Goal: Information Seeking & Learning: Learn about a topic

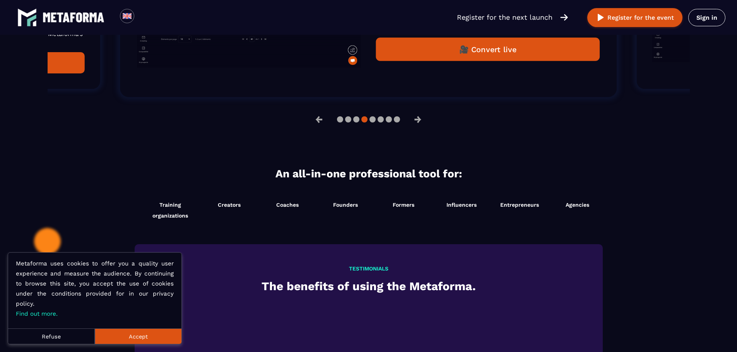
scroll to position [464, 0]
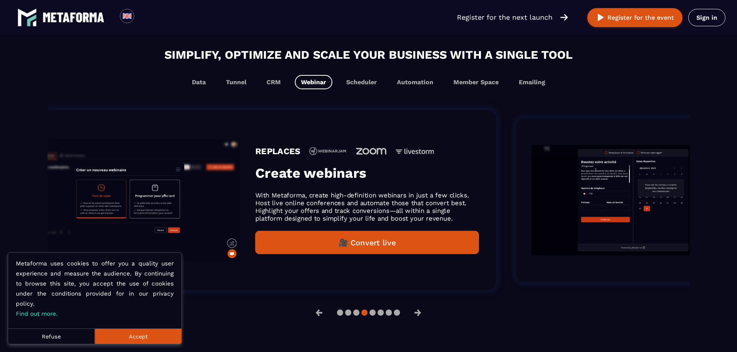
drag, startPoint x: 446, startPoint y: 200, endPoint x: 441, endPoint y: 200, distance: 4.6
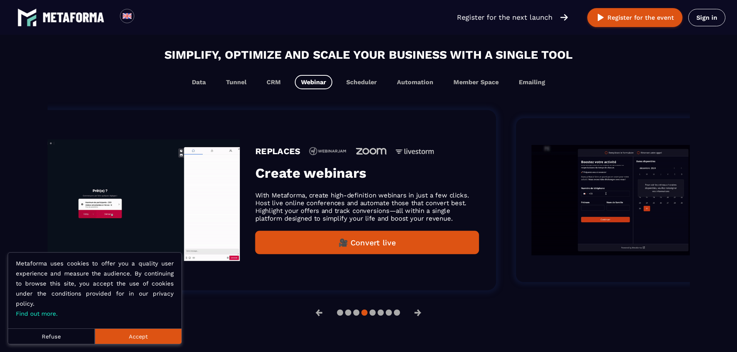
click at [441, 200] on p "With Metaforma, create high-definition webinars in just a few clicks. Host live…" at bounding box center [367, 207] width 224 height 31
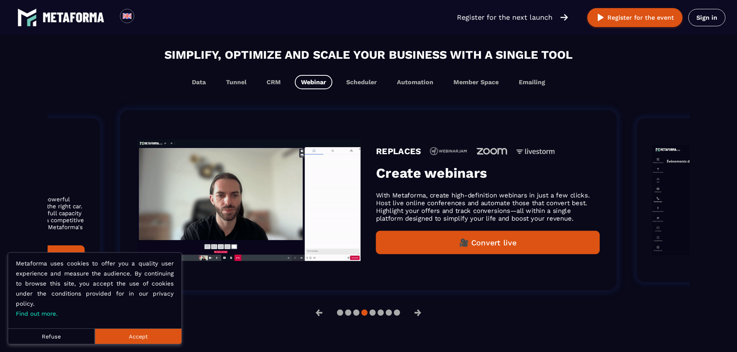
drag, startPoint x: 511, startPoint y: 202, endPoint x: 315, endPoint y: 198, distance: 196.6
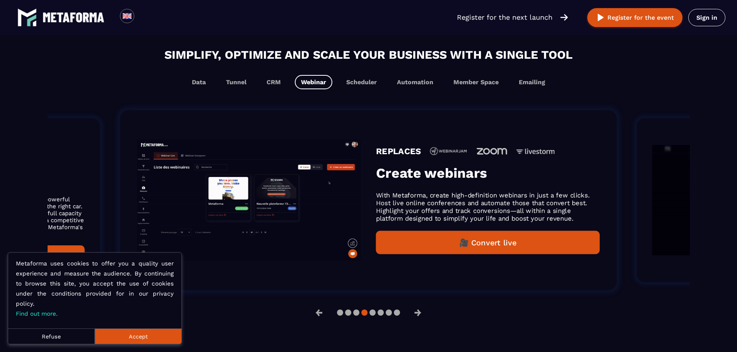
click at [320, 199] on div "REPLACES Create webinars With Metaforma, create high-definition webinars in jus…" at bounding box center [368, 200] width 497 height 180
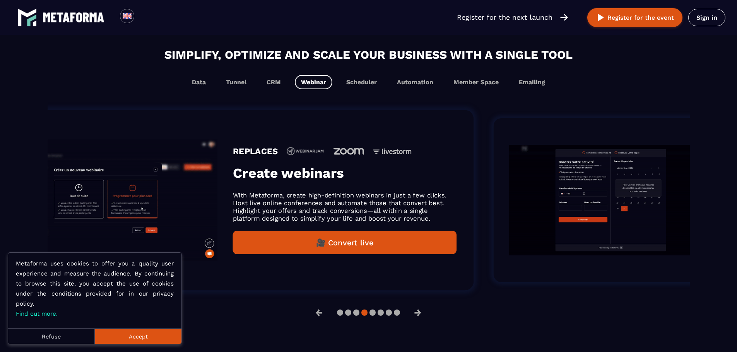
drag, startPoint x: 414, startPoint y: 206, endPoint x: 228, endPoint y: 204, distance: 185.3
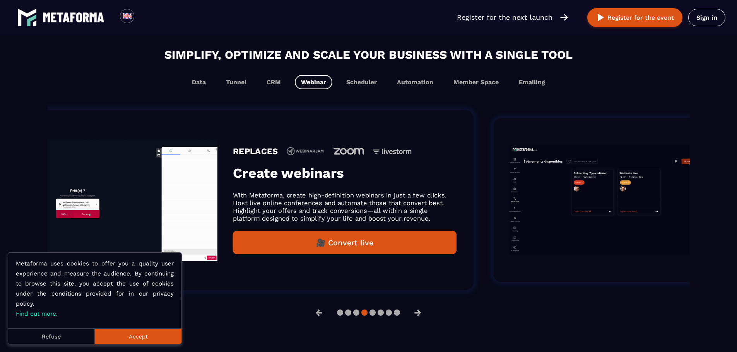
click at [233, 206] on p "With Metaforma, create high-definition webinars in just a few clicks. Host live…" at bounding box center [345, 207] width 224 height 31
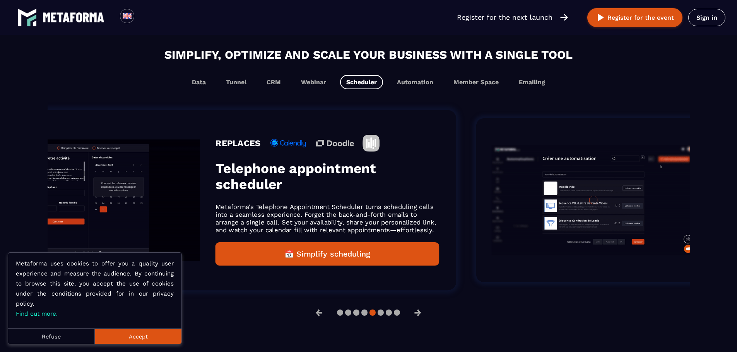
drag, startPoint x: 581, startPoint y: 212, endPoint x: 258, endPoint y: 185, distance: 323.7
click at [274, 186] on div "REPLACES Telephone appointment scheduler Metaforma's Telephone Appointment Sche…" at bounding box center [327, 200] width 224 height 131
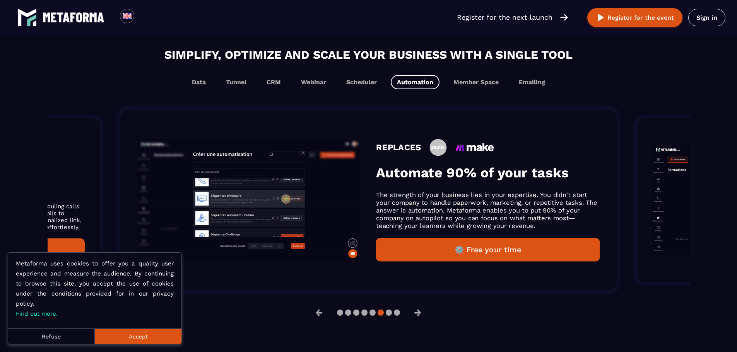
drag, startPoint x: 562, startPoint y: 194, endPoint x: 258, endPoint y: 188, distance: 303.4
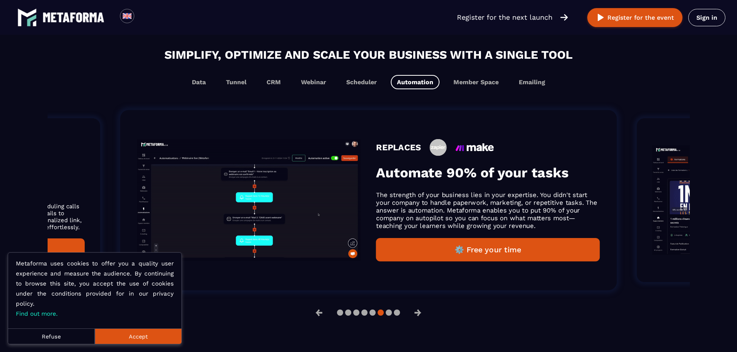
click at [306, 191] on div "REPLACES Automate 90% of your tasks The strength of your business lies in your …" at bounding box center [368, 200] width 497 height 180
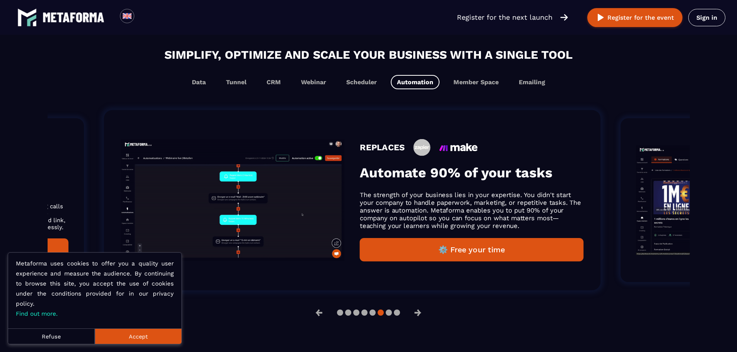
drag, startPoint x: 540, startPoint y: 195, endPoint x: 168, endPoint y: 174, distance: 372.8
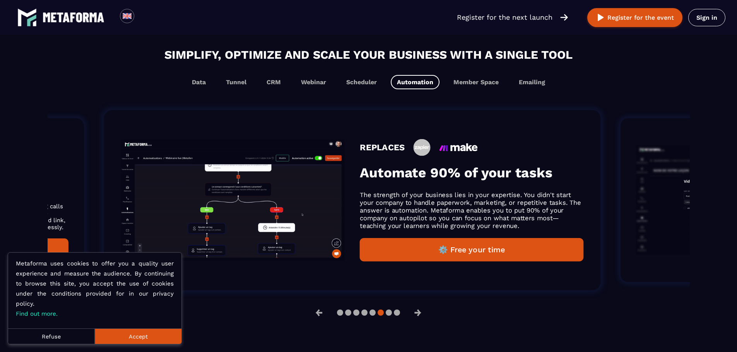
click at [360, 183] on div "REPLACES Automate 90% of your tasks The strength of your business lies in your …" at bounding box center [472, 200] width 224 height 123
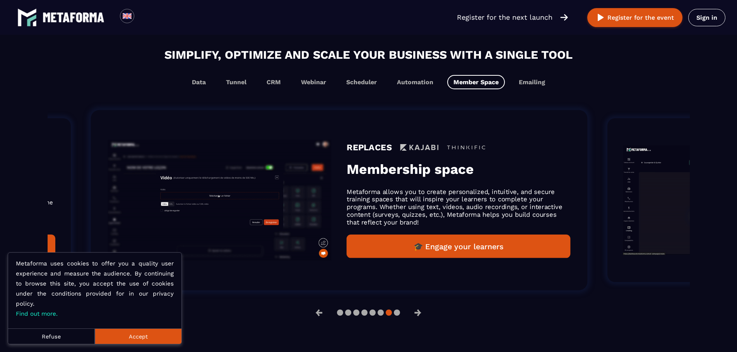
drag, startPoint x: 506, startPoint y: 196, endPoint x: 275, endPoint y: 184, distance: 231.7
click at [347, 189] on p "Metaforma allows you to create personalized, intuitive, and secure training spa…" at bounding box center [459, 207] width 224 height 38
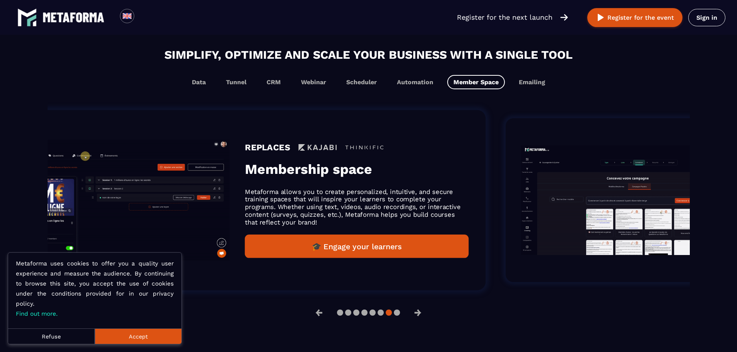
drag, startPoint x: 426, startPoint y: 188, endPoint x: 289, endPoint y: 174, distance: 137.7
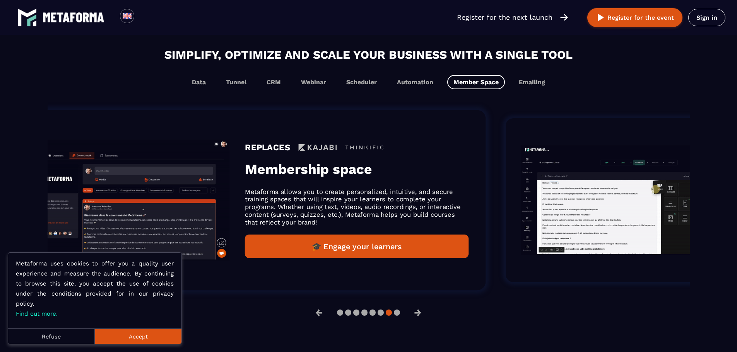
click at [289, 174] on div "REPLACES Membership space Metaforma allows you to create personalized, intuitiv…" at bounding box center [357, 200] width 224 height 116
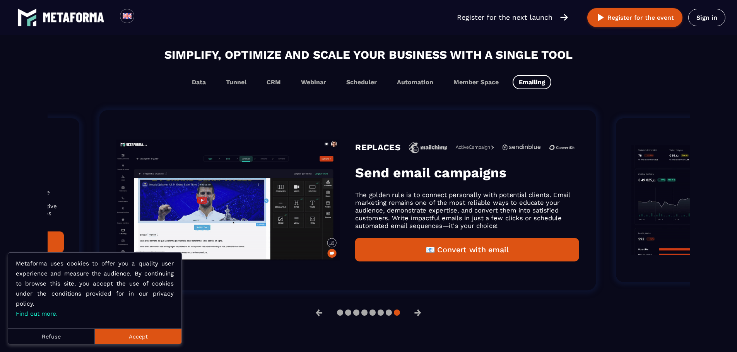
drag, startPoint x: 588, startPoint y: 195, endPoint x: 304, endPoint y: 169, distance: 286.0
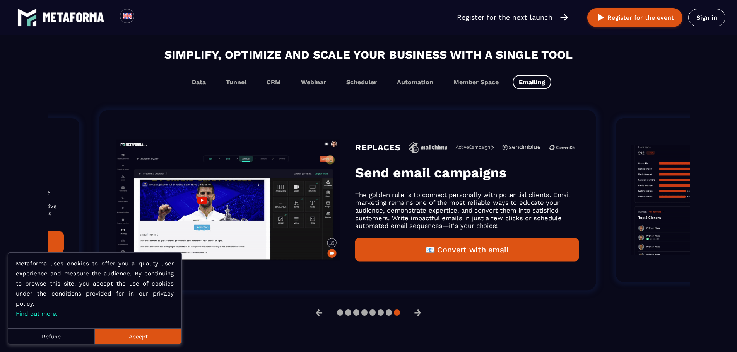
click at [355, 169] on div "REPLACES Send email campaigns The golden rule is to connect personally with pot…" at bounding box center [467, 200] width 224 height 123
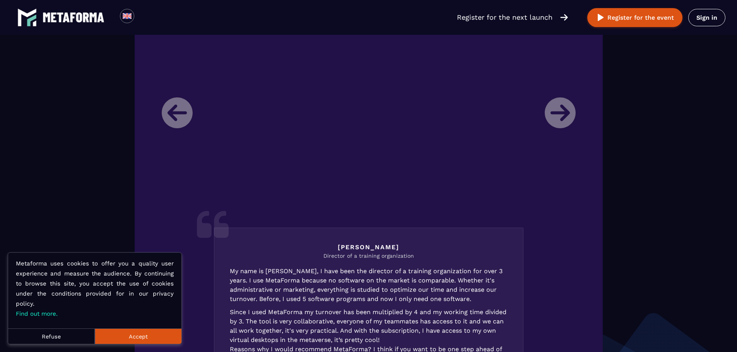
scroll to position [774, 0]
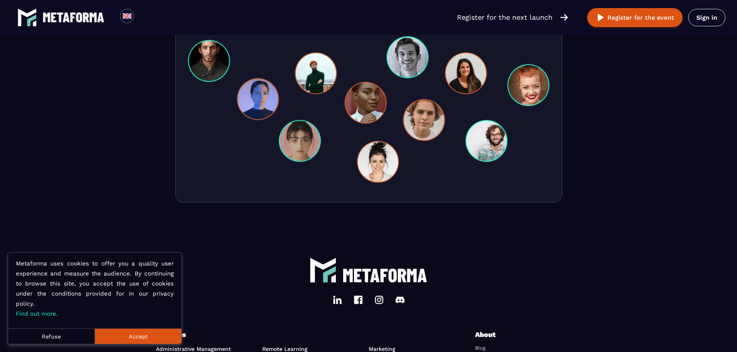
scroll to position [2603, 0]
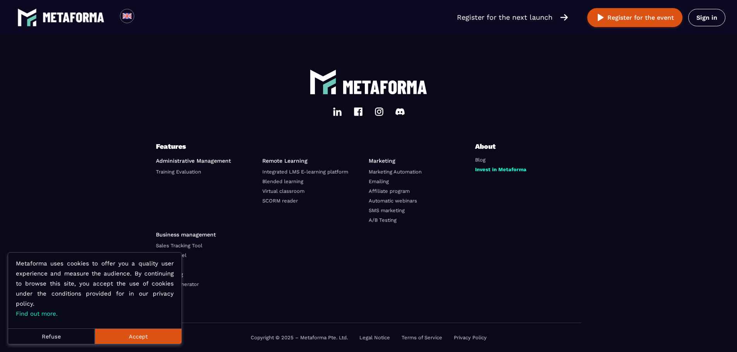
click at [148, 332] on button "Accept" at bounding box center [138, 336] width 87 height 15
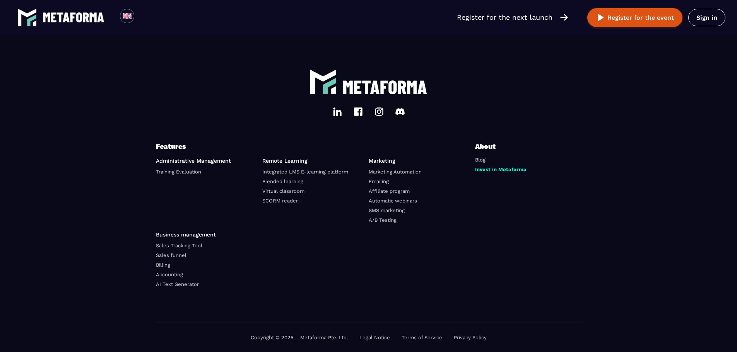
click at [290, 192] on link "Virtual classroom" at bounding box center [283, 191] width 42 height 6
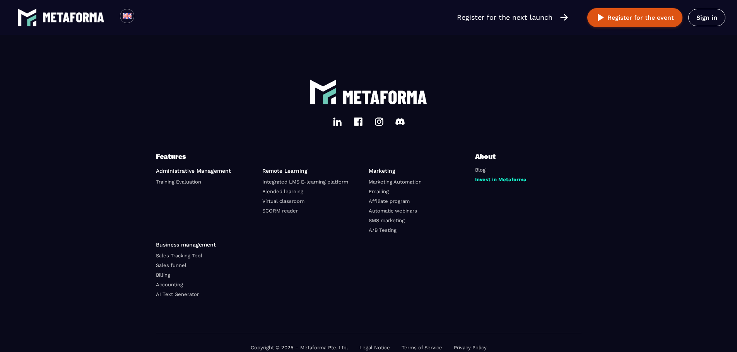
drag, startPoint x: 625, startPoint y: 234, endPoint x: 625, endPoint y: 266, distance: 31.3
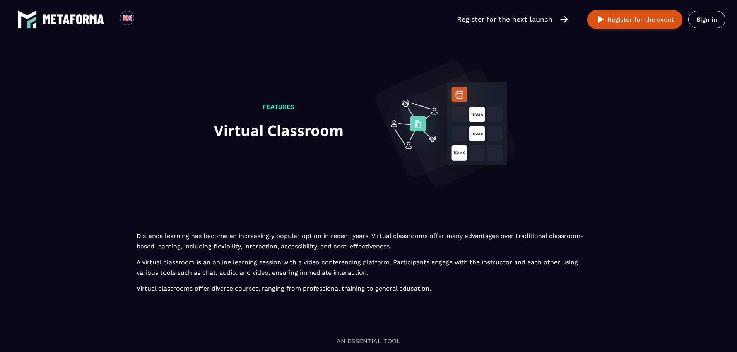
drag, startPoint x: 641, startPoint y: 272, endPoint x: 634, endPoint y: 142, distance: 130.6
